Goal: Check status: Check status

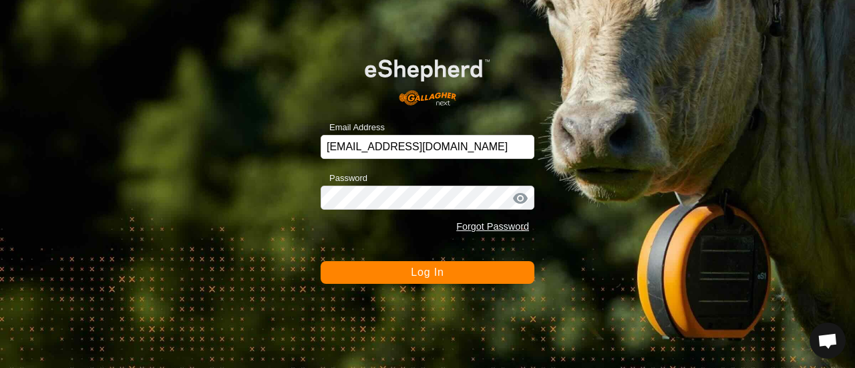
scroll to position [4434, 0]
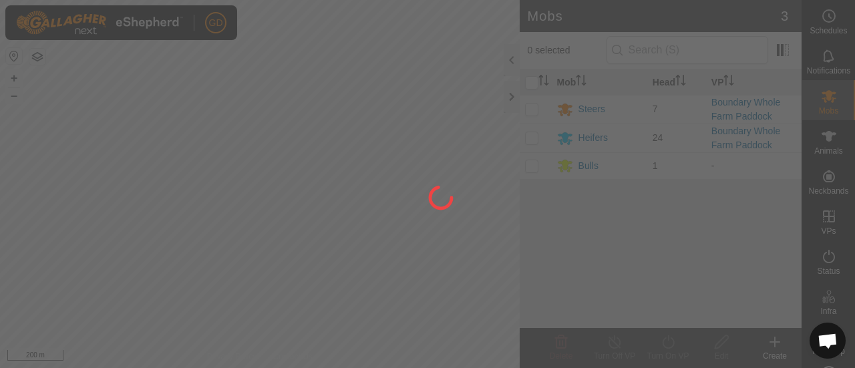
scroll to position [4434, 0]
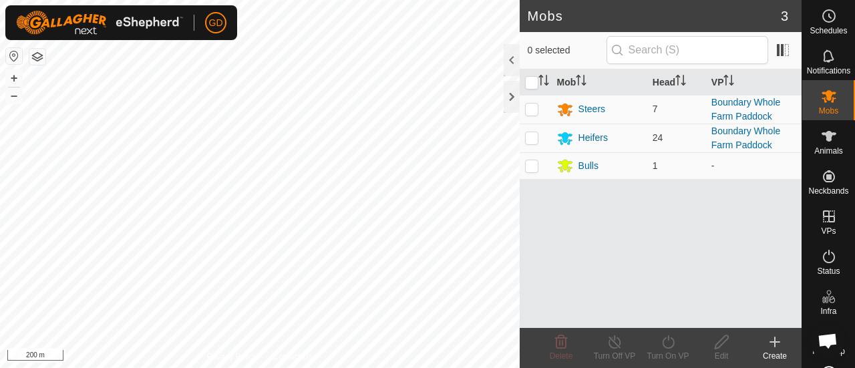
scroll to position [4434, 0]
click at [12, 76] on button "+" at bounding box center [14, 78] width 16 height 16
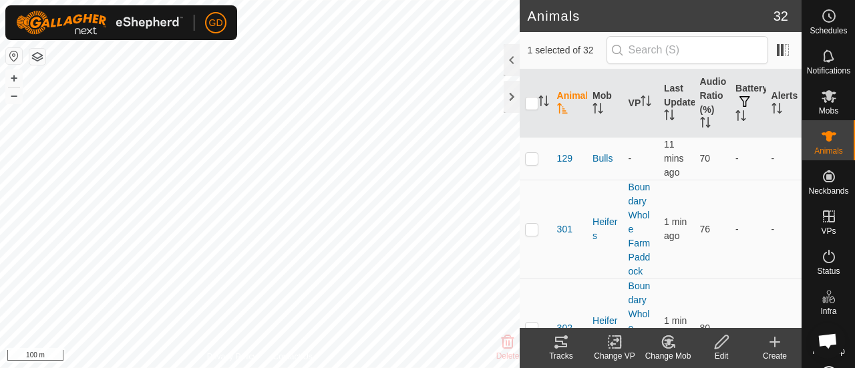
click at [553, 344] on icon at bounding box center [561, 342] width 16 height 16
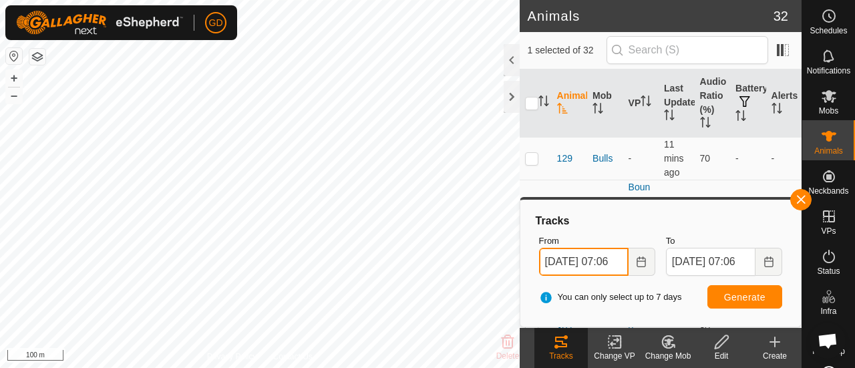
click at [553, 258] on input "[DATE] 07:06" at bounding box center [583, 262] width 89 height 28
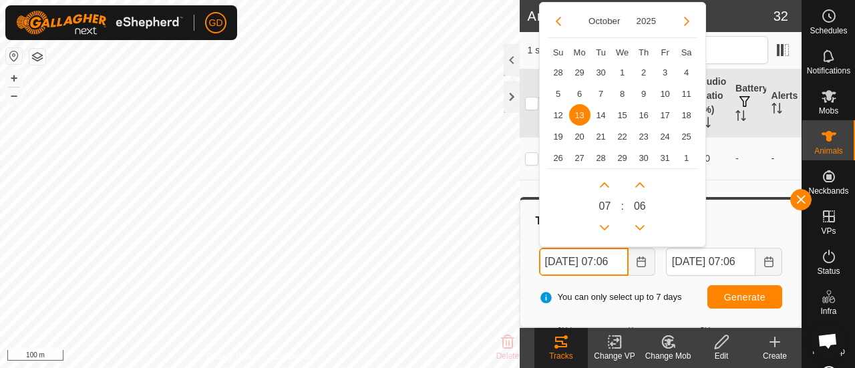
click at [616, 259] on input "[DATE] 07:06" at bounding box center [583, 262] width 89 height 28
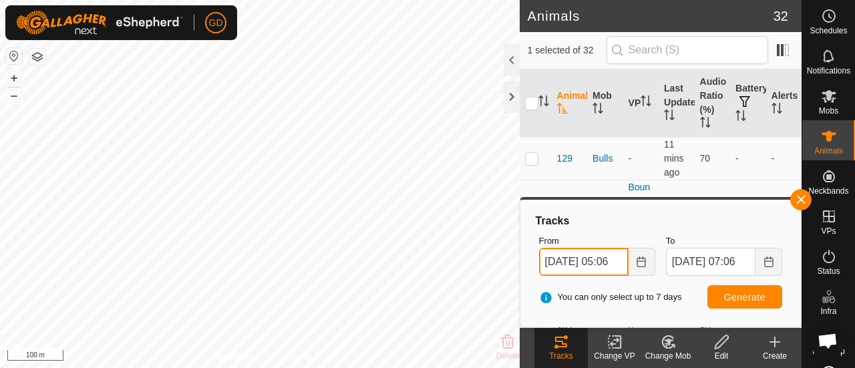
type input "[DATE] 05:06"
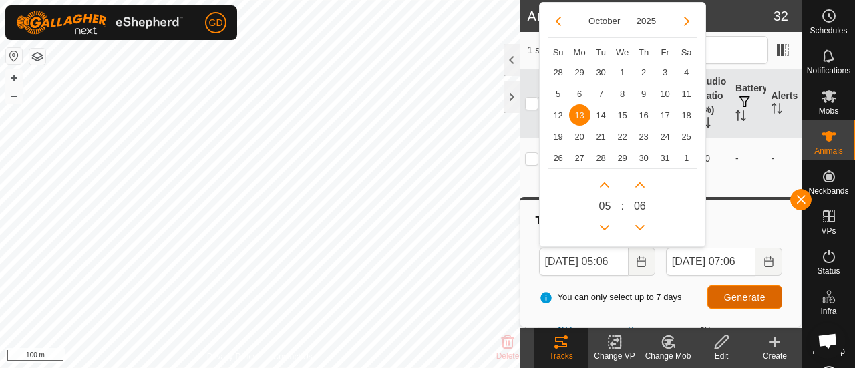
click at [721, 298] on button "Generate" at bounding box center [744, 296] width 75 height 23
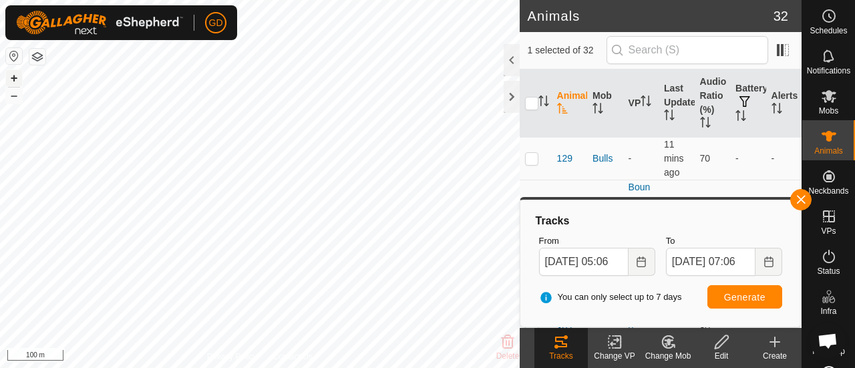
click at [15, 73] on button "+" at bounding box center [14, 78] width 16 height 16
click at [13, 74] on button "+" at bounding box center [14, 78] width 16 height 16
click at [13, 77] on button "+" at bounding box center [14, 78] width 16 height 16
click at [13, 75] on button "+" at bounding box center [14, 78] width 16 height 16
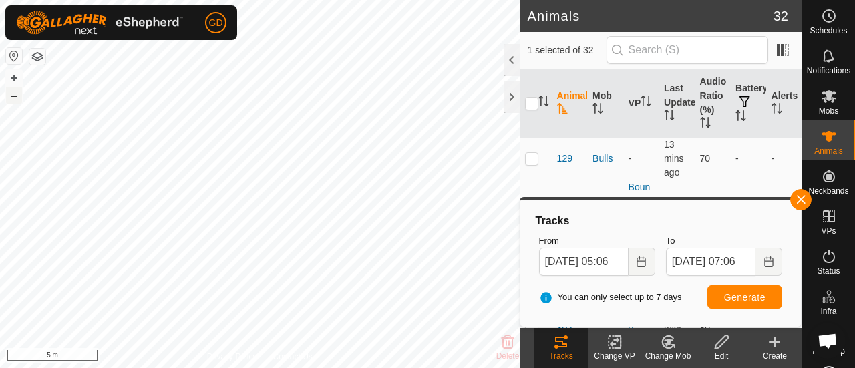
click at [15, 93] on button "–" at bounding box center [14, 95] width 16 height 16
